Goal: Transaction & Acquisition: Book appointment/travel/reservation

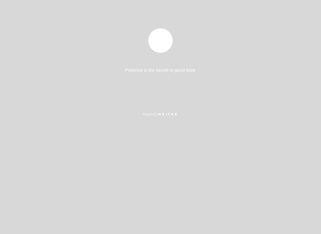
select select "es"
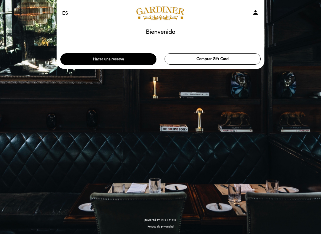
click at [127, 58] on button "Hacer una reserva" at bounding box center [108, 59] width 96 height 12
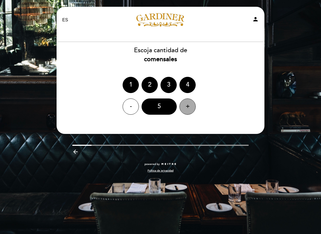
click at [188, 105] on div "+" at bounding box center [187, 106] width 16 height 16
click at [130, 109] on div "-" at bounding box center [130, 106] width 16 height 16
click at [219, 208] on div "EN ES PT [PERSON_NAME] person [GEOGRAPHIC_DATA] [GEOGRAPHIC_DATA], Cambiar usua…" at bounding box center [160, 117] width 321 height 234
click at [158, 182] on div "EN ES PT [PERSON_NAME] person [GEOGRAPHIC_DATA] [GEOGRAPHIC_DATA], Cambiar usua…" at bounding box center [160, 117] width 321 height 234
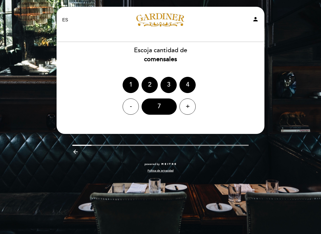
click at [256, 19] on icon "person" at bounding box center [255, 19] width 6 height 6
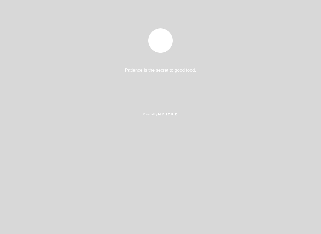
select select "es"
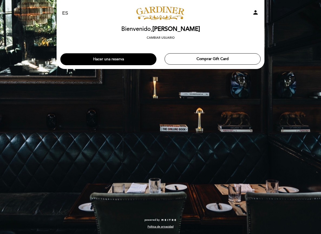
click at [132, 60] on button "Hacer una reserva" at bounding box center [108, 59] width 96 height 12
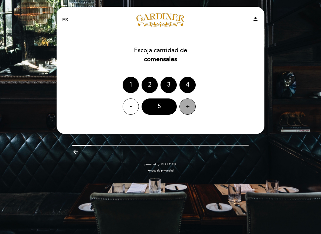
click at [186, 107] on div "+" at bounding box center [187, 106] width 16 height 16
click at [186, 106] on div "+" at bounding box center [187, 106] width 16 height 16
click at [160, 107] on div "7" at bounding box center [158, 106] width 35 height 16
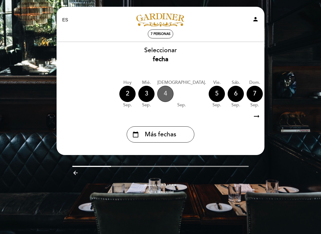
click at [165, 93] on div "4" at bounding box center [165, 94] width 16 height 16
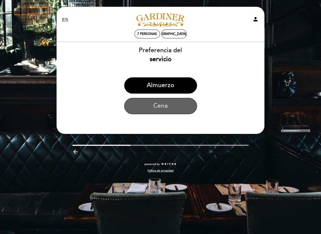
click at [162, 105] on button "Cena" at bounding box center [160, 106] width 73 height 16
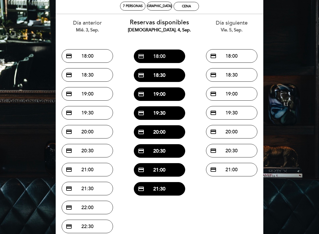
scroll to position [31, 0]
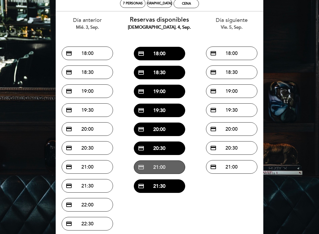
click at [157, 168] on button "credit_card 21:00" at bounding box center [159, 167] width 51 height 14
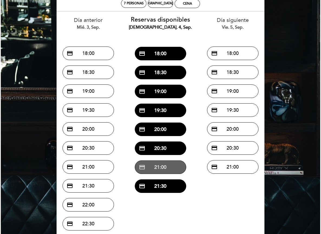
scroll to position [0, 0]
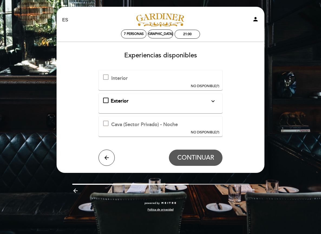
click at [105, 99] on div "Exterior expand_more Mesas al aire libre. En caso de lluvia la reserva se cance…" at bounding box center [160, 101] width 115 height 7
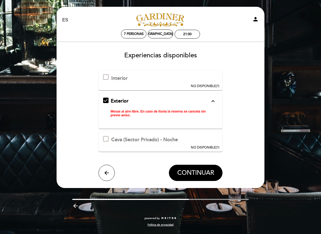
click at [107, 99] on div "Exterior expand_less Mesas al aire libre. En caso de lluvia la reserva se cance…" at bounding box center [160, 109] width 115 height 22
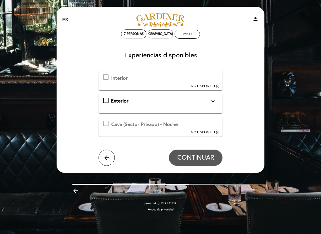
click at [105, 76] on div at bounding box center [105, 76] width 5 height 5
click at [107, 155] on icon "arrow_back" at bounding box center [106, 157] width 6 height 6
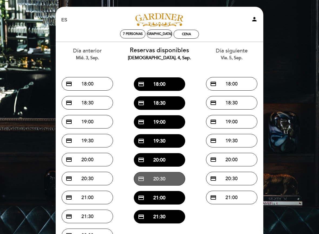
click at [152, 178] on button "credit_card 20:30" at bounding box center [159, 179] width 51 height 14
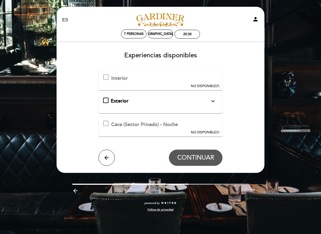
click at [106, 77] on div at bounding box center [105, 76] width 5 height 5
click at [107, 75] on div at bounding box center [105, 76] width 5 height 5
click at [103, 155] on icon "arrow_back" at bounding box center [106, 157] width 6 height 6
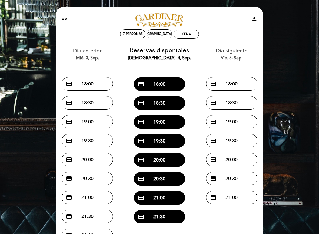
click at [255, 18] on icon "person" at bounding box center [254, 19] width 6 height 6
select select "es"
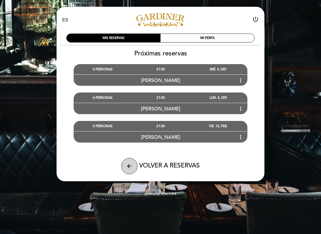
click at [130, 163] on icon "arrow_back" at bounding box center [129, 166] width 6 height 6
select select "es"
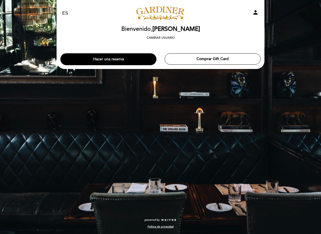
click at [119, 60] on button "Hacer una reserva" at bounding box center [108, 59] width 96 height 12
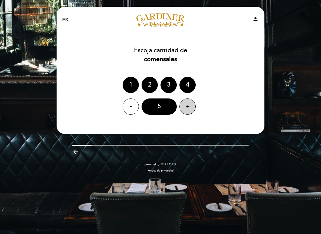
click at [188, 106] on div "+" at bounding box center [187, 106] width 16 height 16
click at [162, 109] on div "6" at bounding box center [158, 106] width 35 height 16
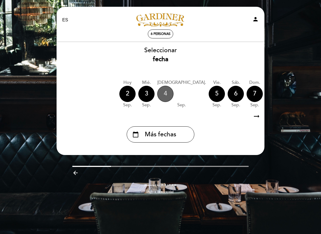
click at [165, 94] on div "4" at bounding box center [165, 94] width 16 height 16
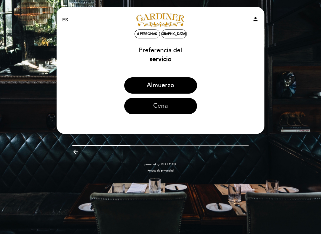
click at [160, 107] on button "Cena" at bounding box center [160, 106] width 73 height 16
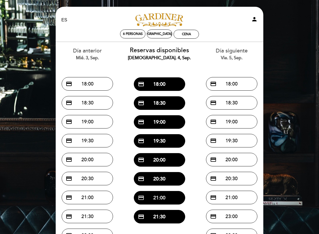
click at [152, 197] on button "credit_card 21:00" at bounding box center [159, 198] width 51 height 14
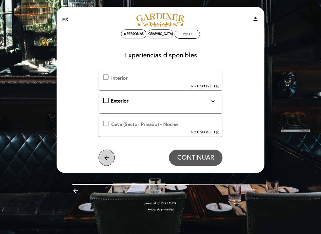
click at [108, 157] on icon "arrow_back" at bounding box center [106, 157] width 6 height 6
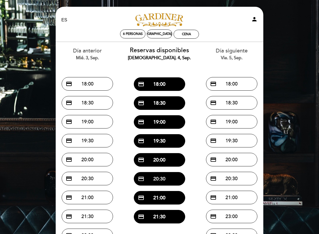
click at [157, 178] on button "credit_card 20:30" at bounding box center [159, 179] width 51 height 14
